Goal: Information Seeking & Learning: Learn about a topic

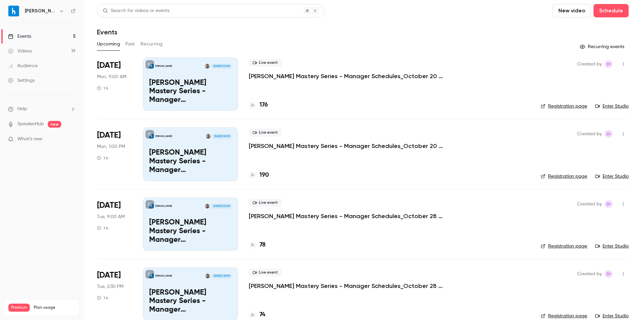
click at [320, 75] on p "[PERSON_NAME] Mastery Series - Manager Schedules_October 20 Session 1" at bounding box center [349, 76] width 201 height 8
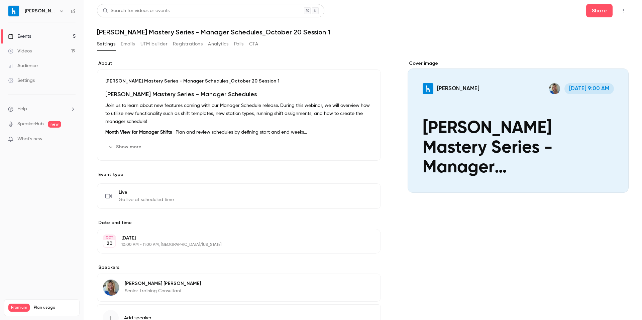
click at [46, 36] on link "Events 5" at bounding box center [42, 36] width 84 height 15
